Goal: Check status

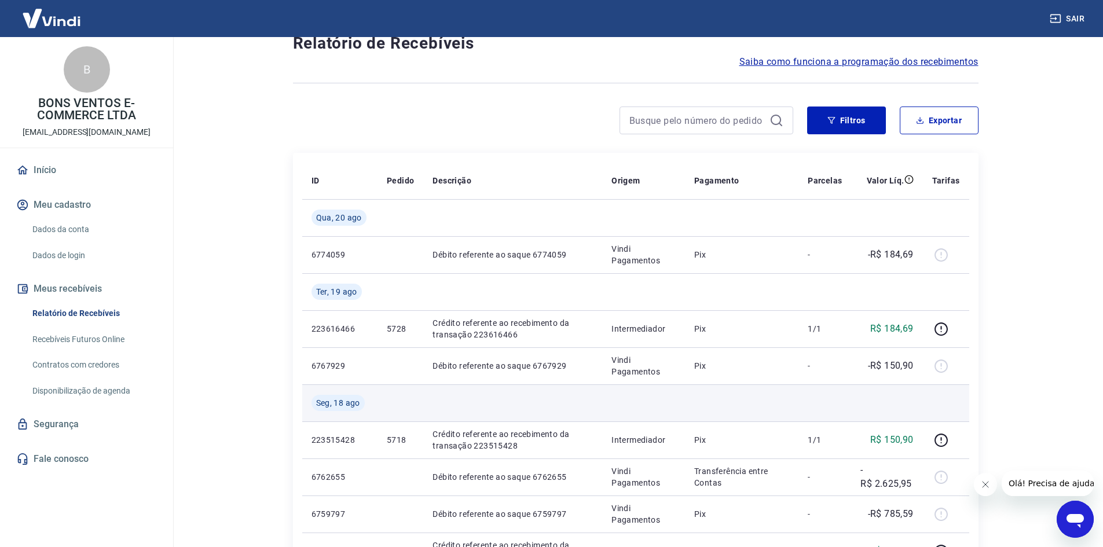
scroll to position [58, 0]
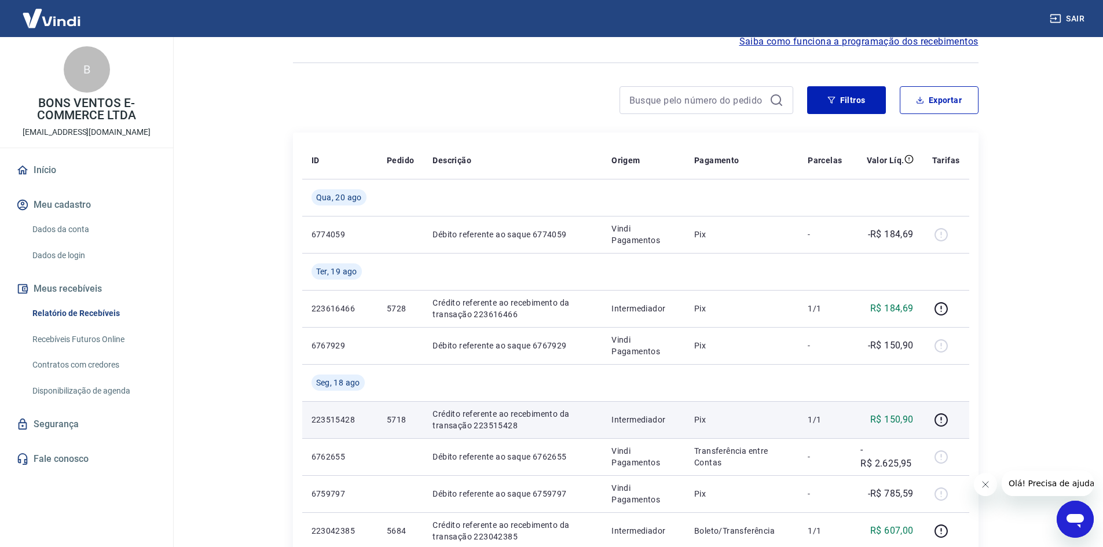
click at [395, 418] on p "5718" at bounding box center [400, 420] width 27 height 12
copy p "5718"
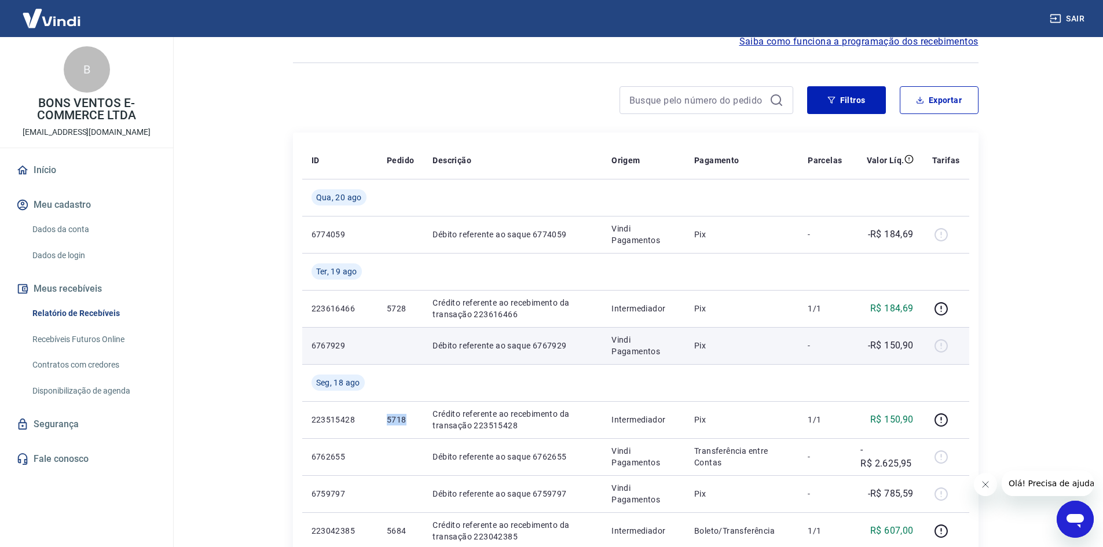
copy p "5718"
